Goal: Find specific page/section: Find specific page/section

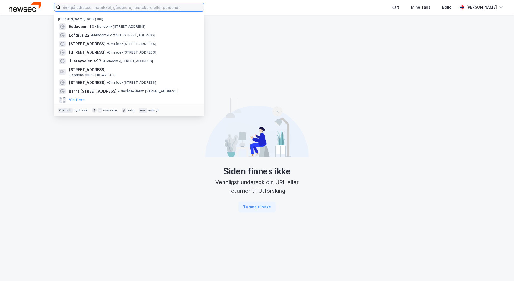
click at [85, 7] on input at bounding box center [132, 7] width 144 height 8
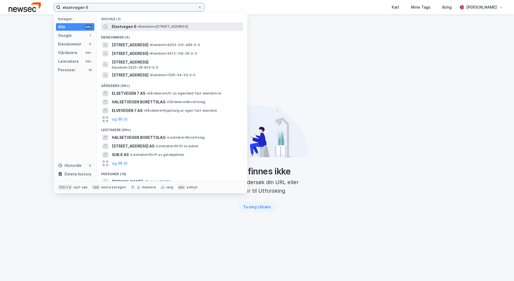
type input "elsetvegen 6"
click at [167, 27] on span "• Eiendom • [STREET_ADDRESS]" at bounding box center [163, 26] width 51 height 4
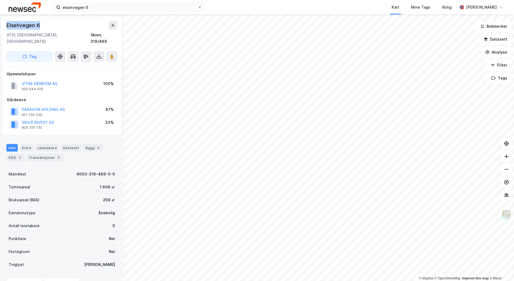
drag, startPoint x: 6, startPoint y: 26, endPoint x: 45, endPoint y: 26, distance: 39.5
click at [45, 26] on div "[STREET_ADDRESS], [GEOGRAPHIC_DATA] Skien, 216/489 Tag" at bounding box center [61, 41] width 119 height 49
copy div "Elsetvegen 6"
